Goal: Task Accomplishment & Management: Manage account settings

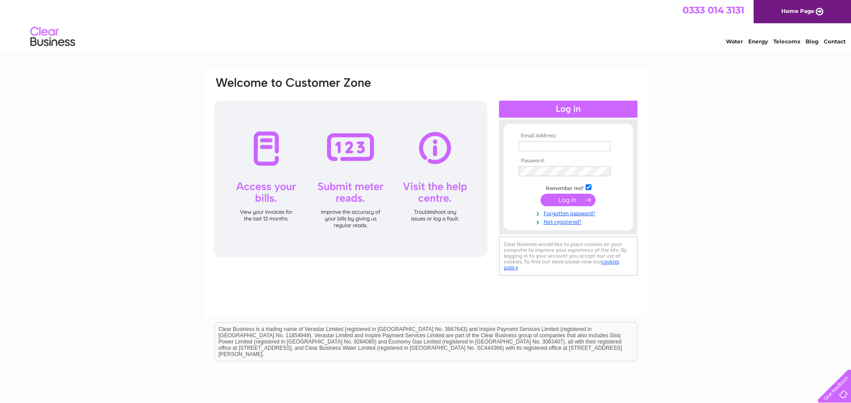
type input "[PERSON_NAME][EMAIL_ADDRESS][DOMAIN_NAME]"
click at [573, 203] on input "submit" at bounding box center [568, 199] width 55 height 13
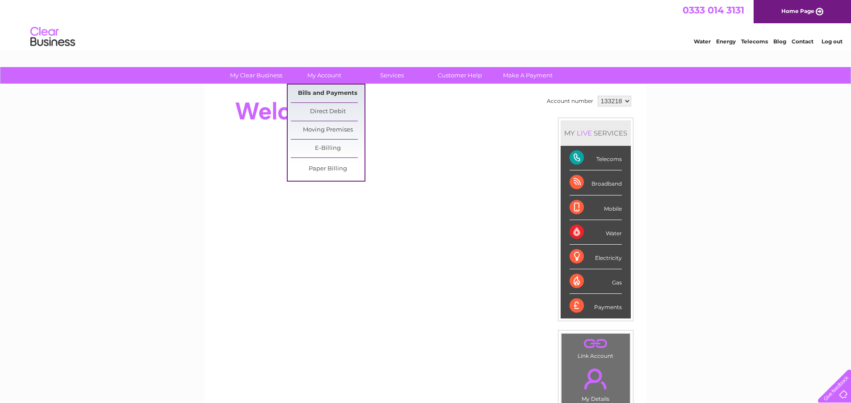
click at [335, 92] on link "Bills and Payments" at bounding box center [328, 93] width 74 height 18
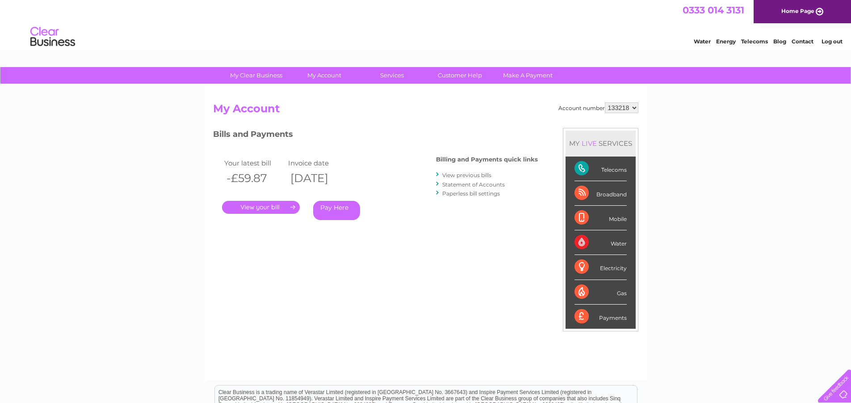
click at [264, 206] on link "." at bounding box center [261, 207] width 78 height 13
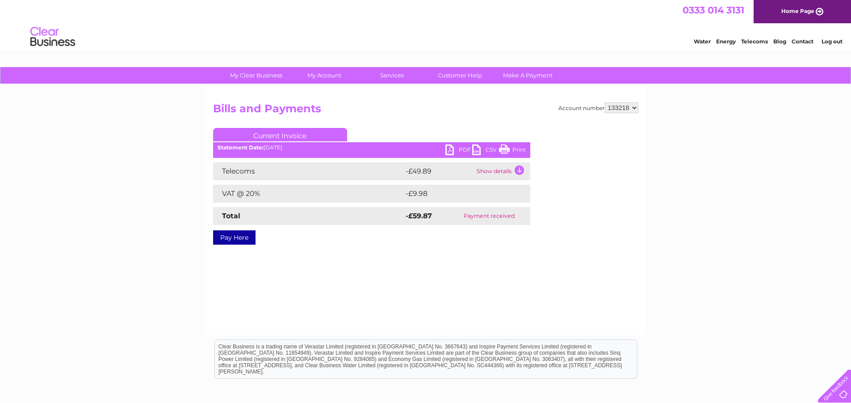
click at [461, 144] on ul "Current Invoice" at bounding box center [371, 136] width 317 height 17
click at [462, 149] on link "PDF" at bounding box center [458, 150] width 27 height 13
